Goal: Information Seeking & Learning: Learn about a topic

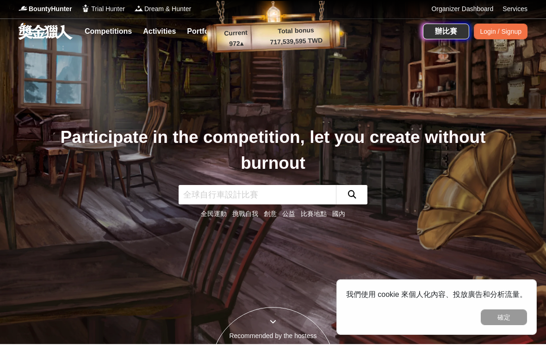
scroll to position [6, 0]
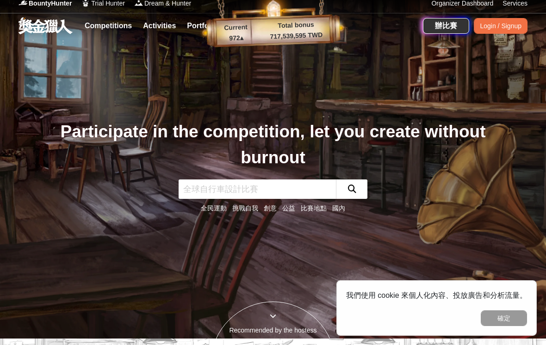
click at [511, 326] on button "確定" at bounding box center [504, 318] width 46 height 16
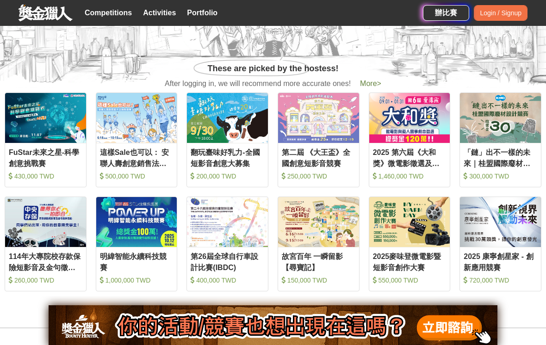
scroll to position [360, 0]
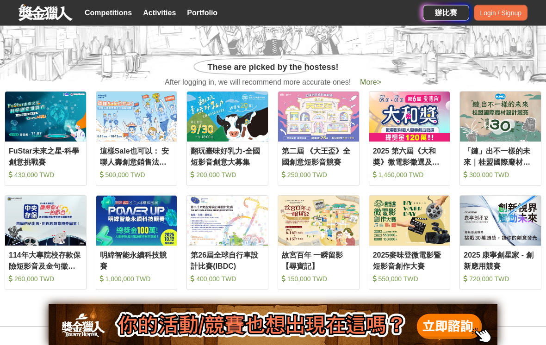
click at [241, 167] on div "翻玩臺味好乳力-全國短影音創意大募集" at bounding box center [228, 156] width 74 height 21
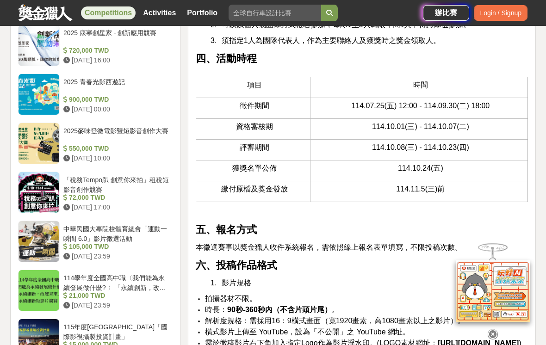
scroll to position [942, 0]
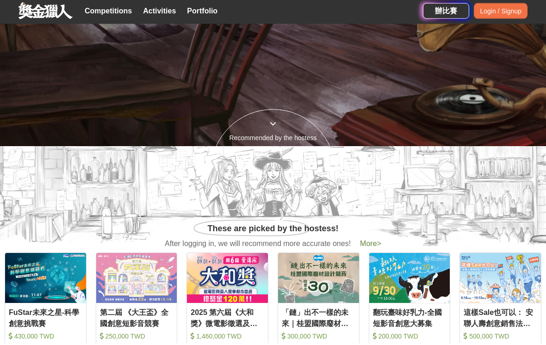
scroll to position [199, 0]
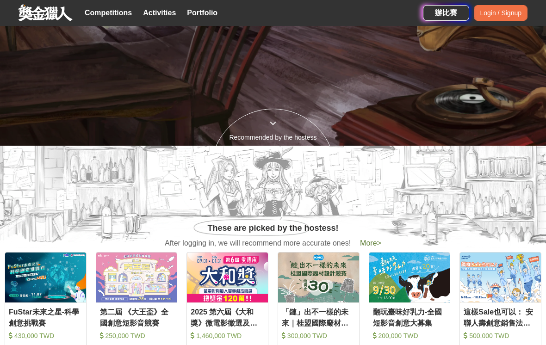
click at [366, 247] on span "More >" at bounding box center [370, 243] width 21 height 8
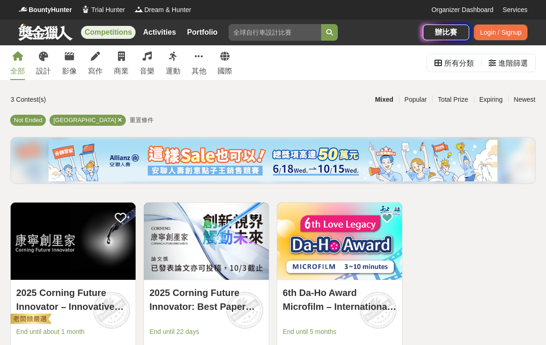
click at [45, 31] on link at bounding box center [46, 32] width 56 height 18
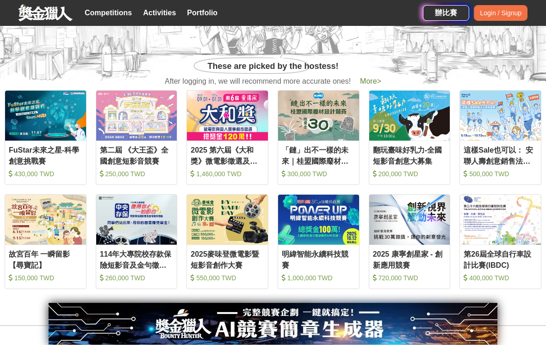
scroll to position [362, 0]
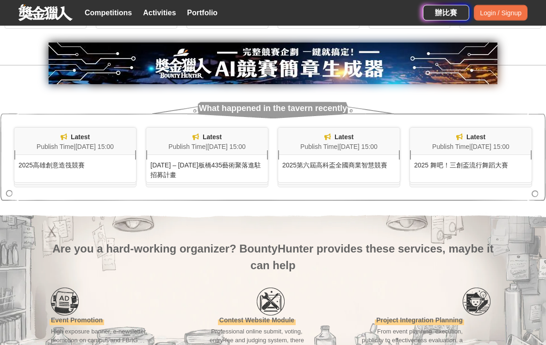
click at [126, 6] on link "Competitions" at bounding box center [108, 12] width 55 height 13
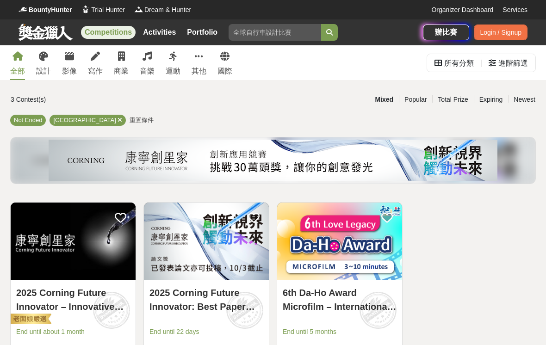
click at [24, 71] on div "全部" at bounding box center [17, 71] width 15 height 11
click at [69, 66] on div "影像" at bounding box center [69, 71] width 15 height 11
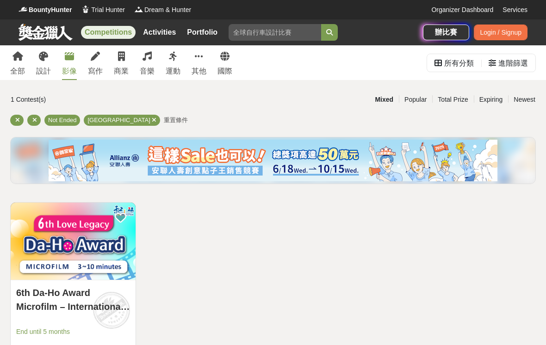
click at [102, 53] on link "寫作" at bounding box center [95, 62] width 15 height 35
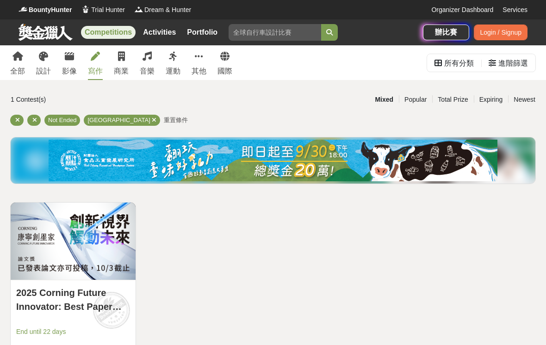
click at [512, 54] on div "進階篩選" at bounding box center [513, 63] width 30 height 19
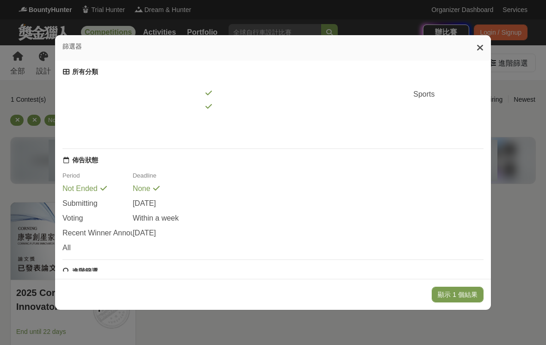
click at [75, 245] on span at bounding box center [76, 246] width 7 height 7
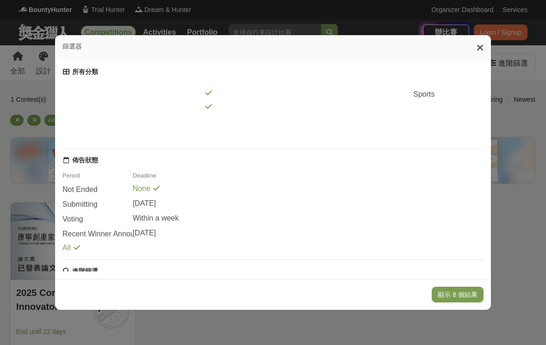
click at [164, 187] on div "None" at bounding box center [168, 192] width 70 height 14
click at [472, 303] on button "顯示 8 個結果" at bounding box center [458, 295] width 52 height 16
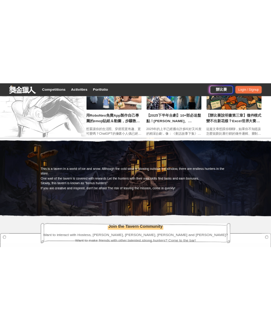
scroll to position [1672, 0]
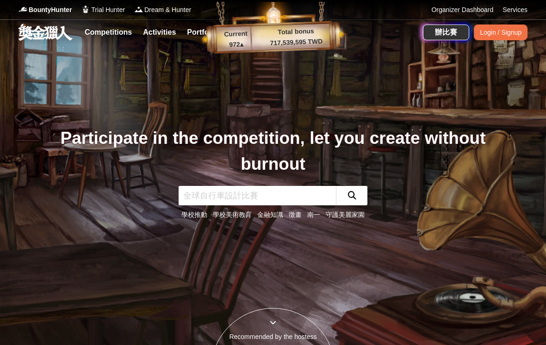
click at [517, 8] on link "Services" at bounding box center [514, 10] width 25 height 10
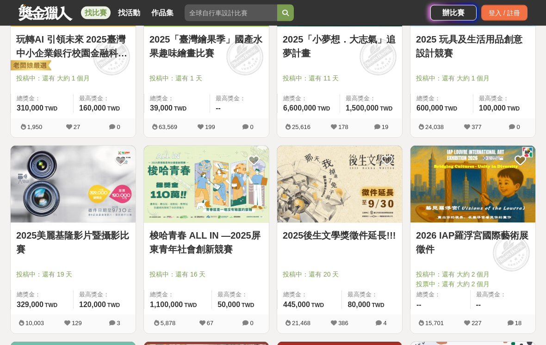
scroll to position [843, 0]
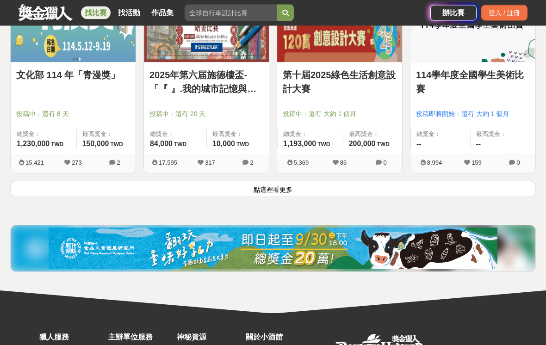
click at [283, 191] on button "點這裡看更多" at bounding box center [273, 189] width 526 height 16
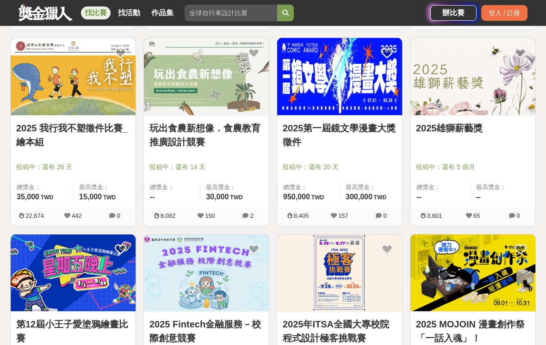
scroll to position [1738, 0]
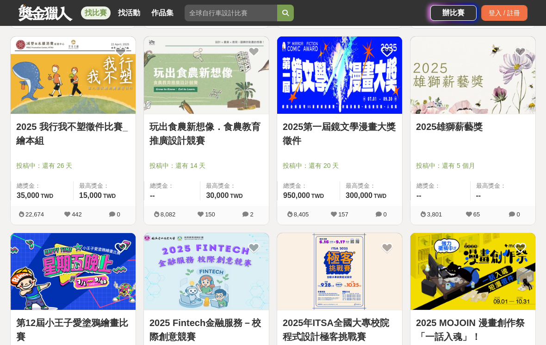
click at [482, 134] on link "2025雄獅薪藝獎" at bounding box center [473, 127] width 114 height 14
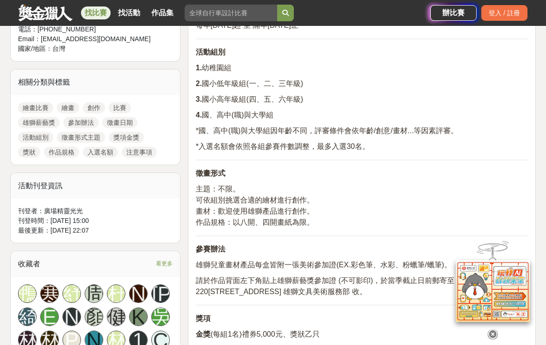
scroll to position [378, 0]
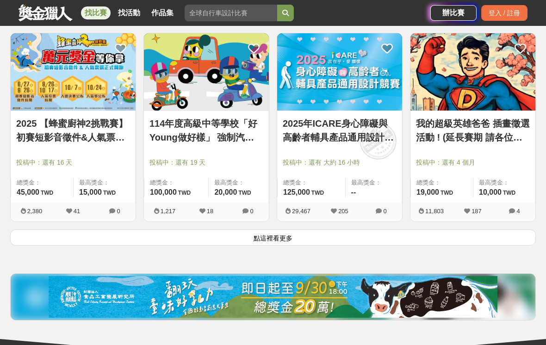
scroll to position [2331, 0]
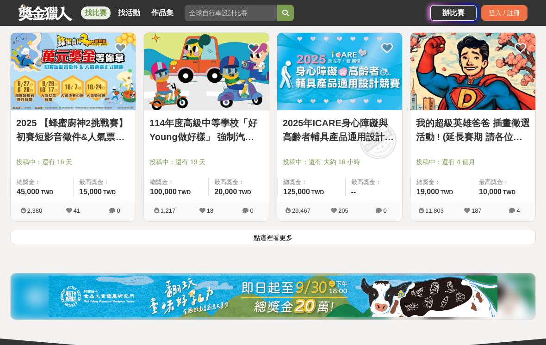
click at [305, 239] on button "點這裡看更多" at bounding box center [273, 237] width 526 height 16
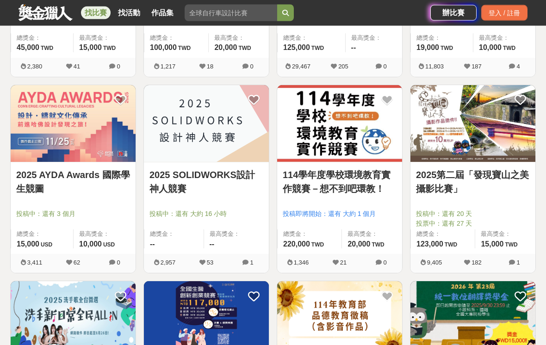
scroll to position [2476, 0]
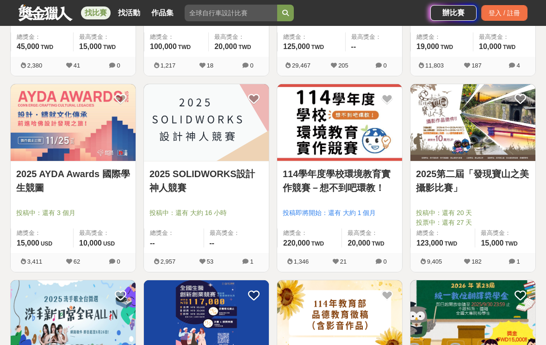
click at [501, 174] on link "2025第二屆「發現寶山之美攝影比賽」" at bounding box center [473, 181] width 114 height 28
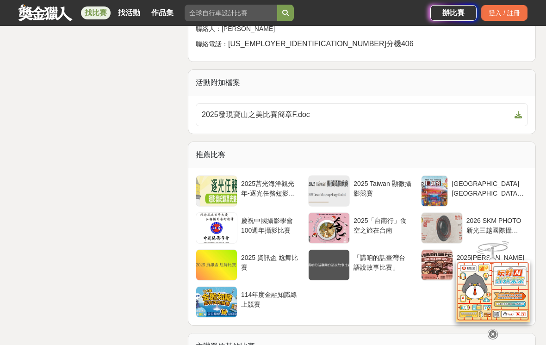
scroll to position [1454, 0]
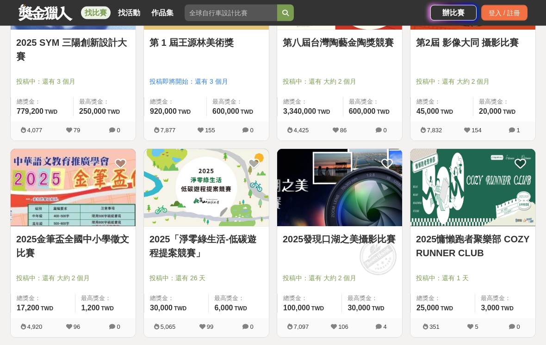
scroll to position [3395, 0]
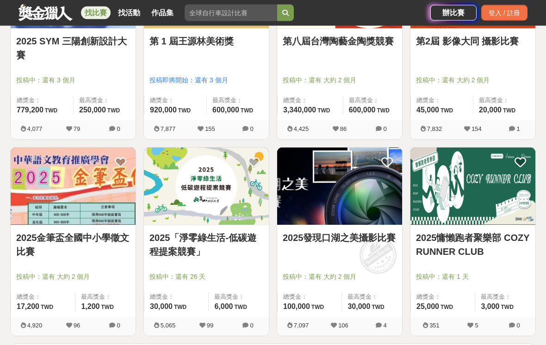
click at [226, 240] on link "2025「淨零綠生活-低碳遊程提案競賽」" at bounding box center [206, 245] width 114 height 28
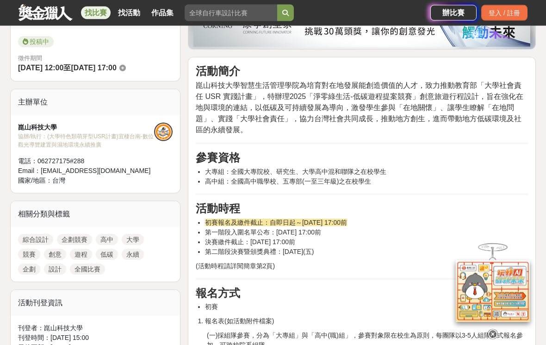
scroll to position [270, 0]
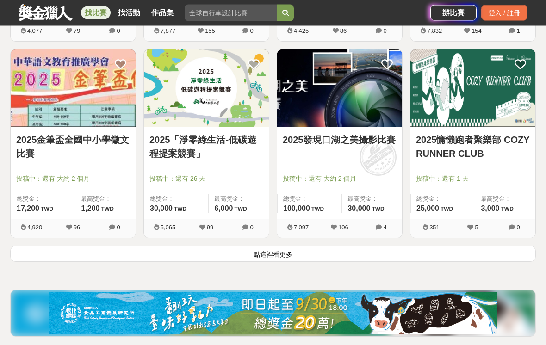
scroll to position [3494, 0]
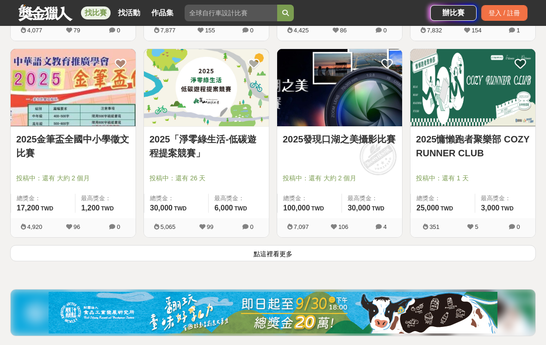
click at [287, 258] on button "點這裡看更多" at bounding box center [273, 253] width 526 height 16
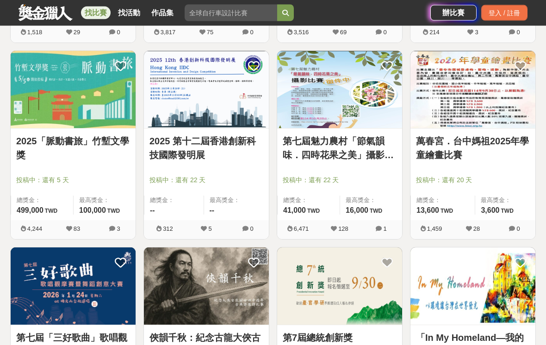
scroll to position [4287, 0]
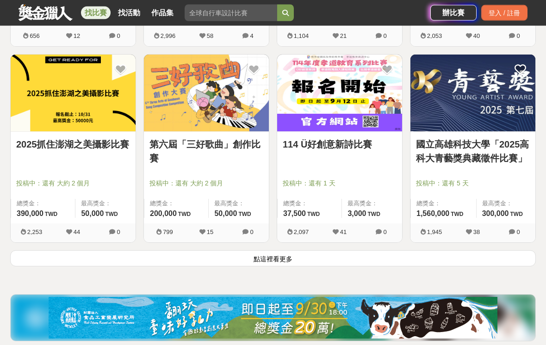
click at [298, 267] on button "點這裡看更多" at bounding box center [273, 259] width 526 height 16
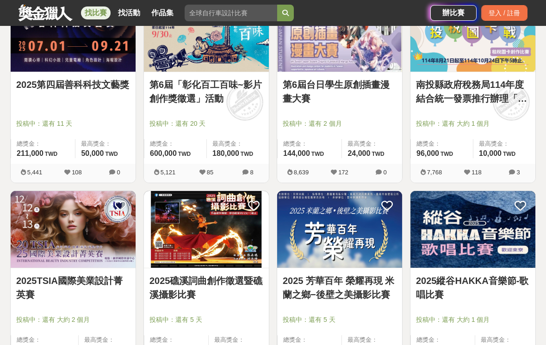
scroll to position [5121, 0]
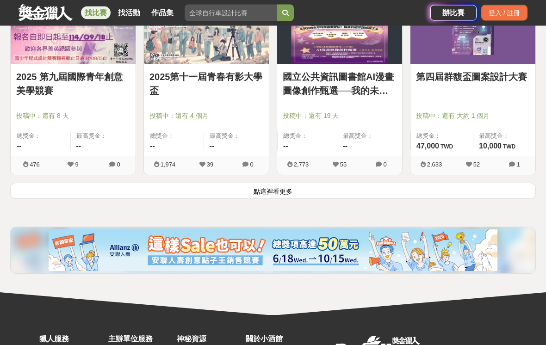
click at [291, 197] on button "點這裡看更多" at bounding box center [273, 191] width 526 height 16
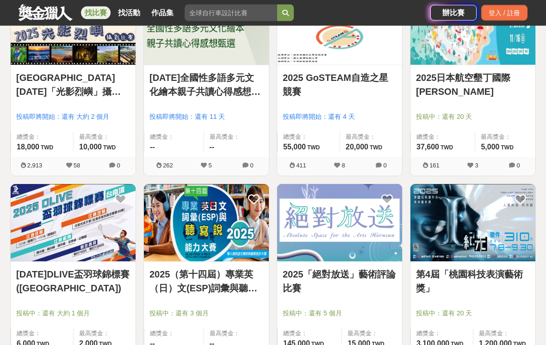
scroll to position [6895, 0]
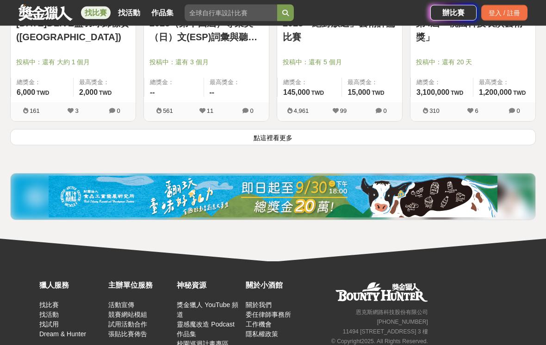
click at [366, 142] on button "點這裡看更多" at bounding box center [273, 138] width 526 height 16
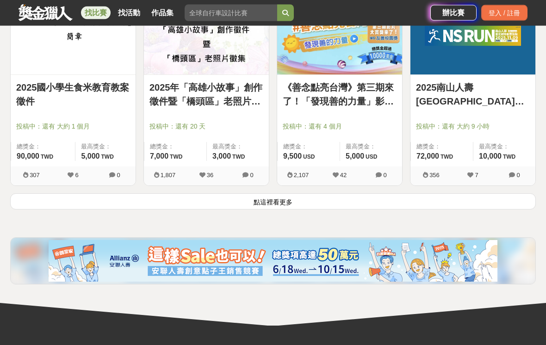
scroll to position [8272, 0]
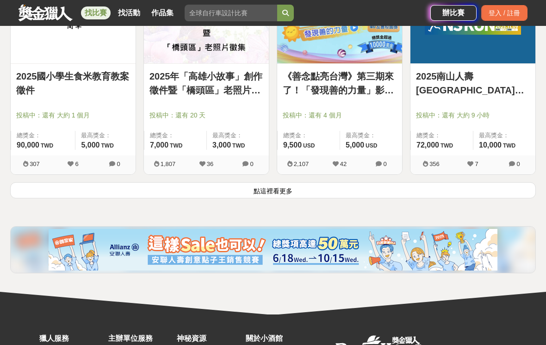
click at [303, 192] on button "點這裡看更多" at bounding box center [273, 190] width 526 height 16
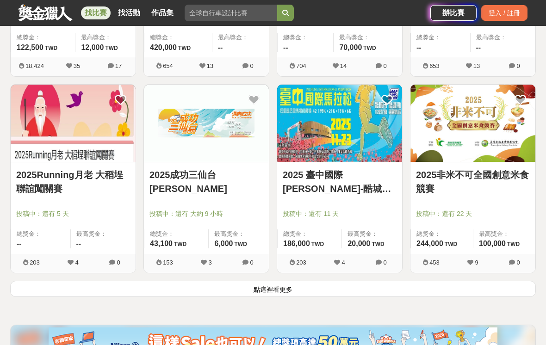
scroll to position [9354, 0]
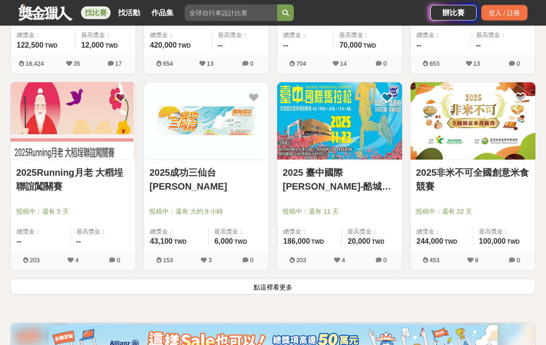
click at [297, 295] on button "點這裡看更多" at bounding box center [273, 287] width 526 height 16
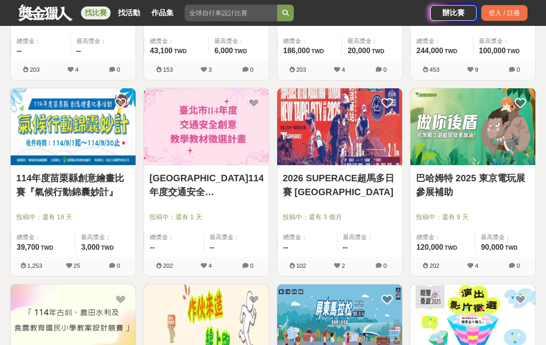
scroll to position [9545, 0]
